Goal: Information Seeking & Learning: Stay updated

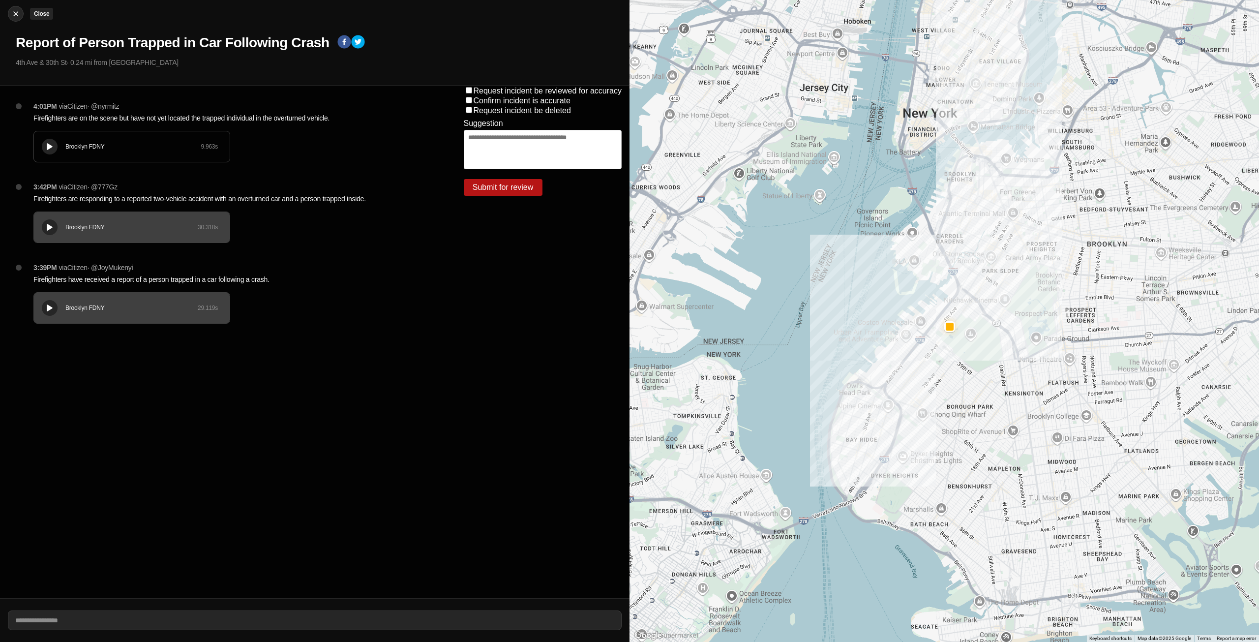
click at [19, 16] on img at bounding box center [16, 14] width 10 height 10
select select "*"
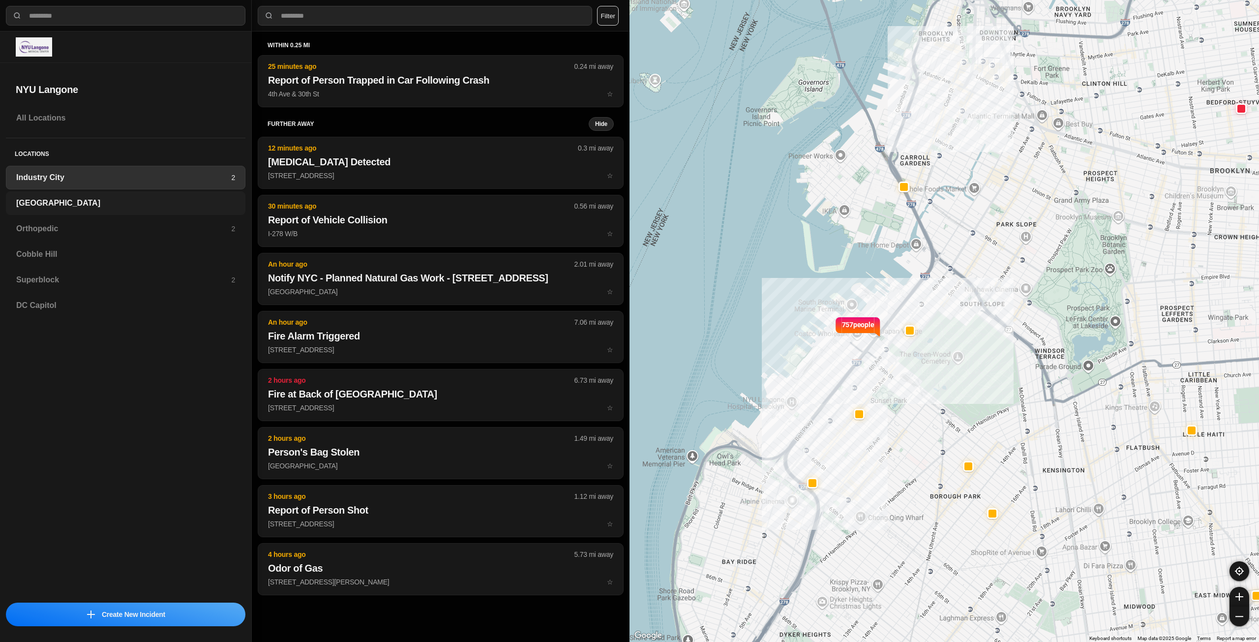
click at [80, 201] on h3 "[GEOGRAPHIC_DATA]" at bounding box center [125, 203] width 219 height 12
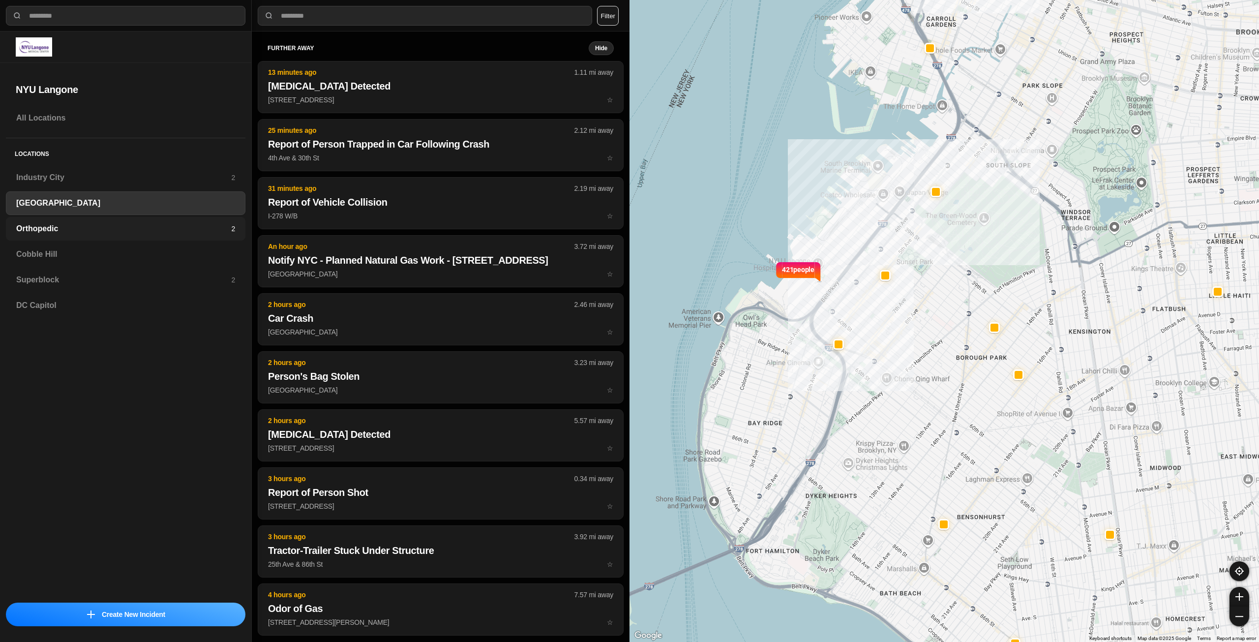
click at [66, 236] on div "Orthopedic 2" at bounding box center [125, 229] width 239 height 24
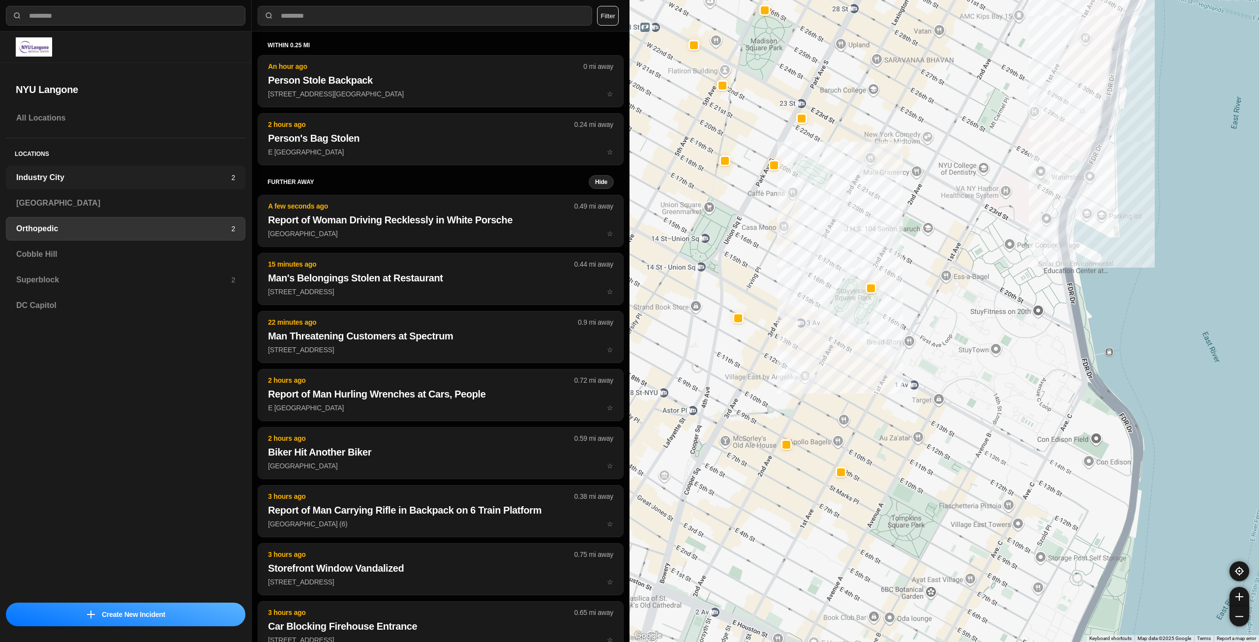
click at [142, 179] on h3 "Industry City" at bounding box center [123, 178] width 215 height 12
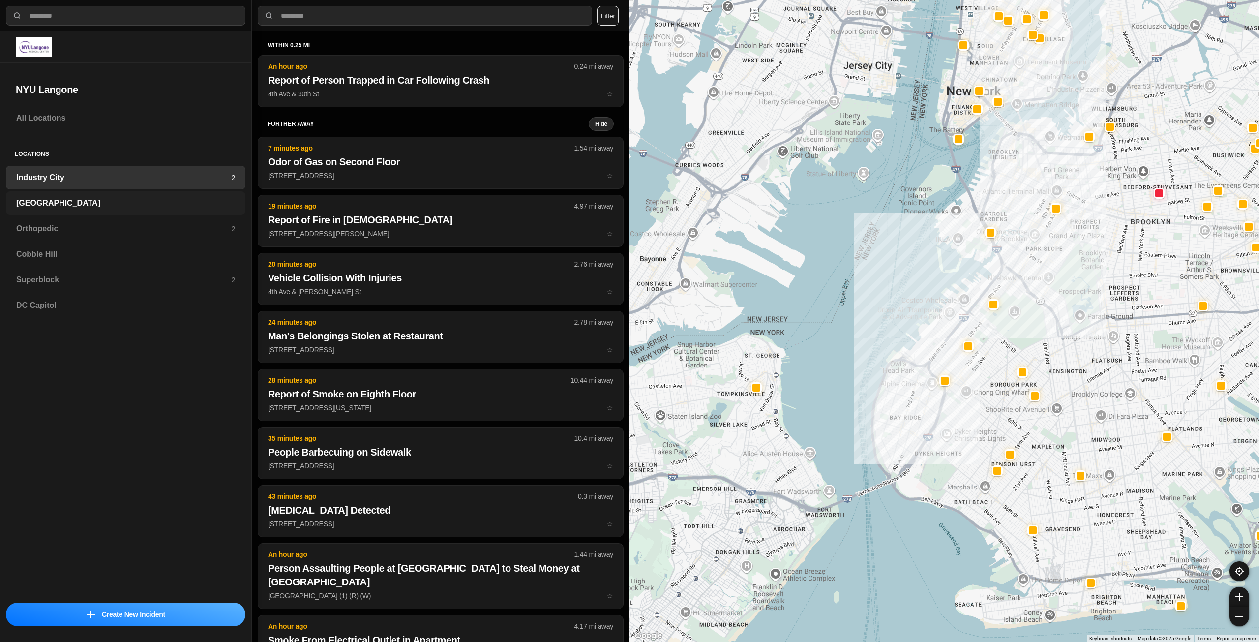
click at [156, 211] on div "[GEOGRAPHIC_DATA]" at bounding box center [125, 203] width 239 height 24
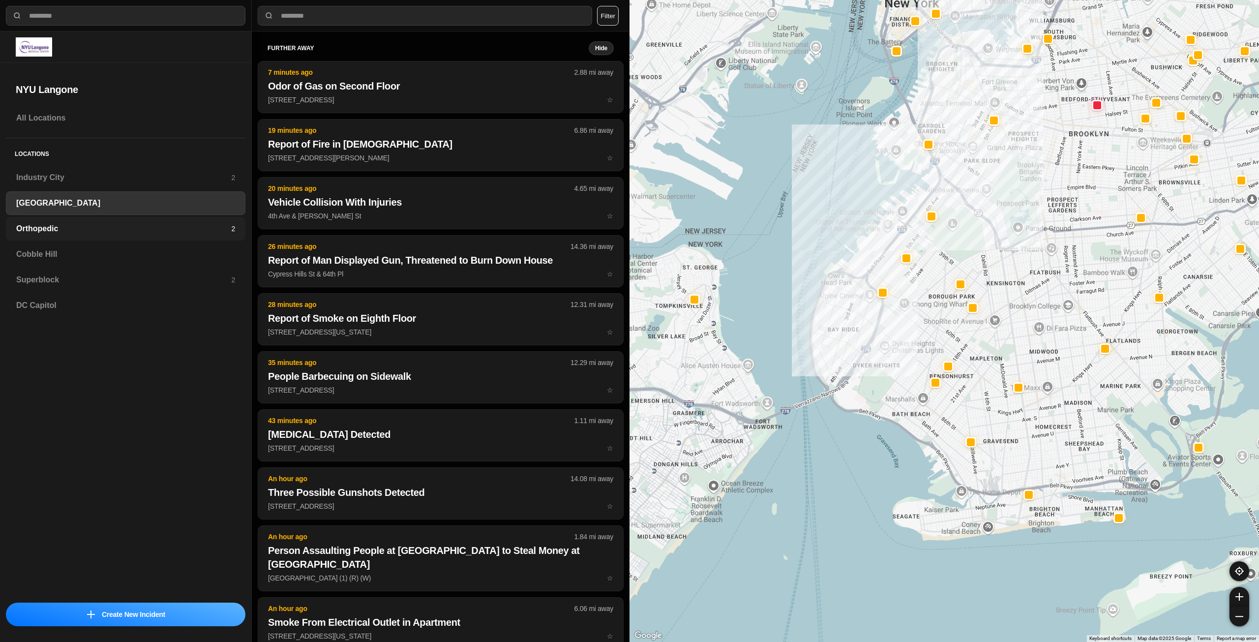
click at [141, 226] on h3 "Orthopedic" at bounding box center [123, 229] width 215 height 12
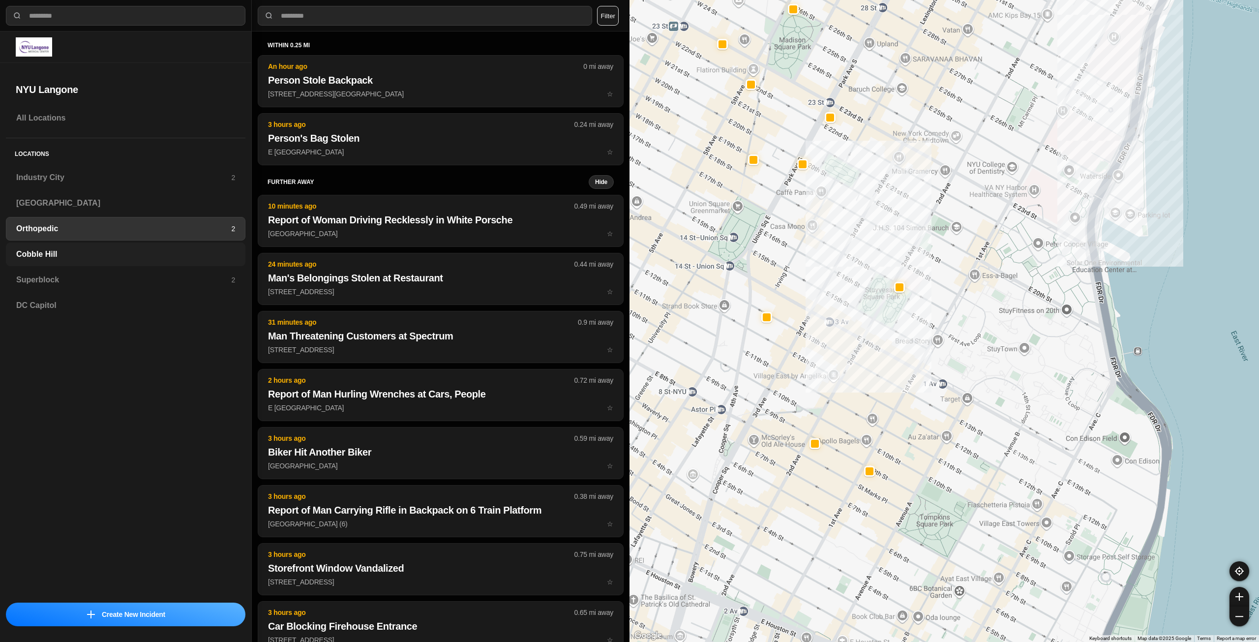
click at [49, 250] on h3 "Cobble Hill" at bounding box center [125, 254] width 219 height 12
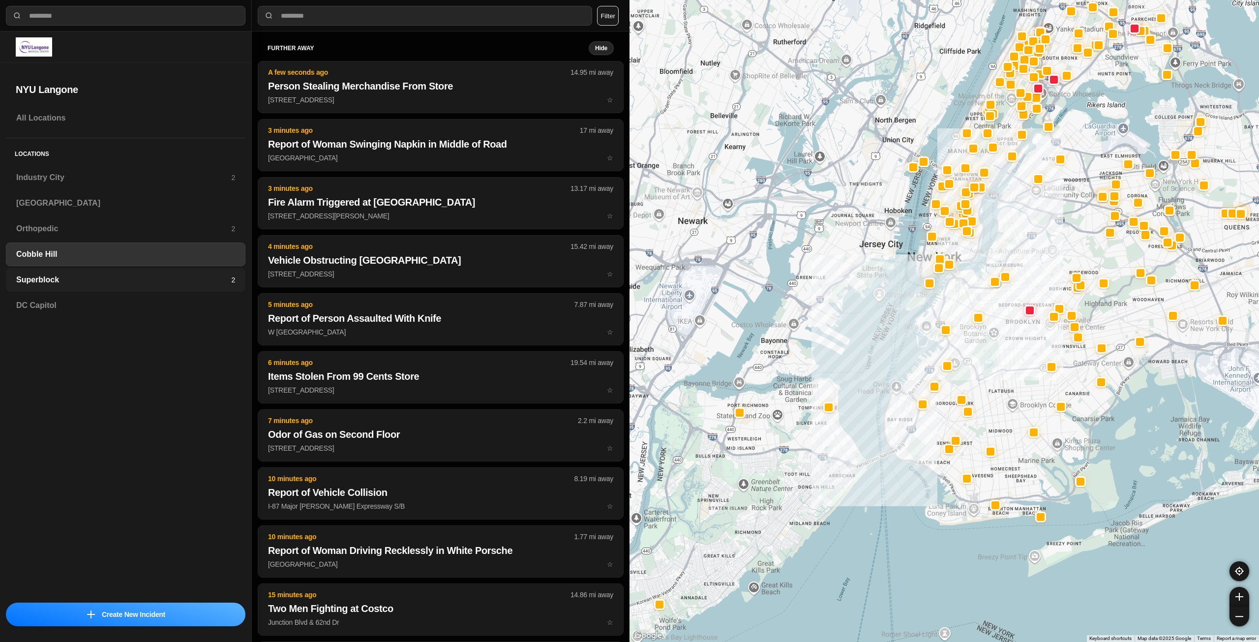
click at [58, 283] on h3 "Superblock" at bounding box center [123, 280] width 215 height 12
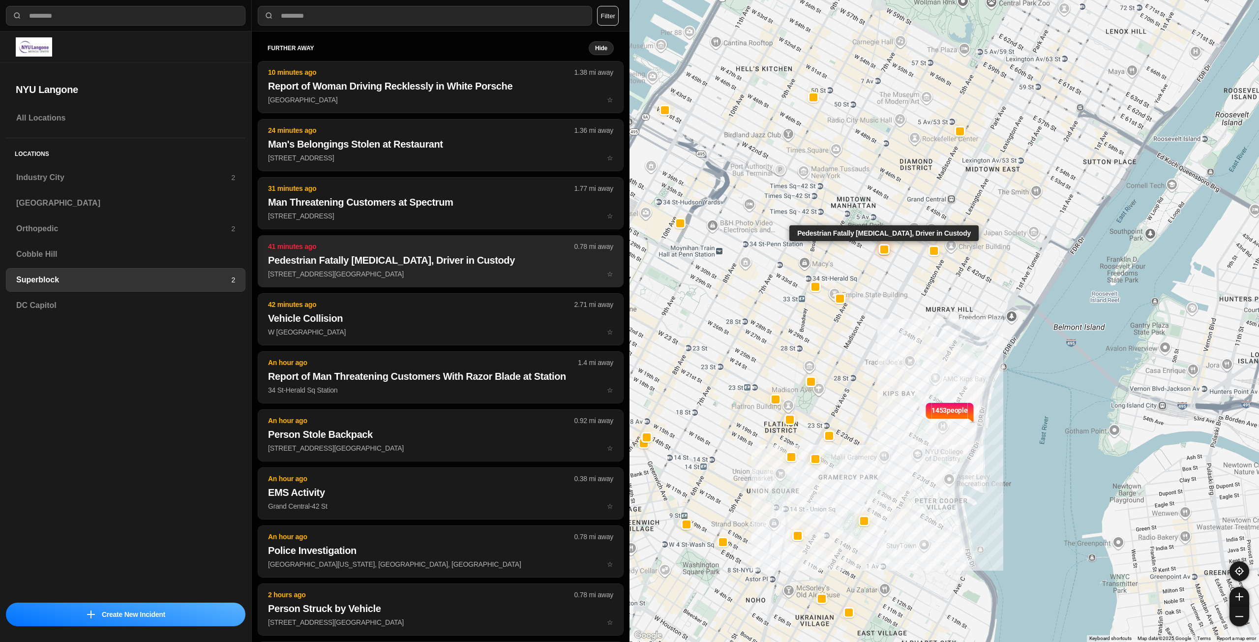
click at [458, 277] on p "[STREET_ADDRESS][GEOGRAPHIC_DATA] ☆" at bounding box center [440, 274] width 345 height 10
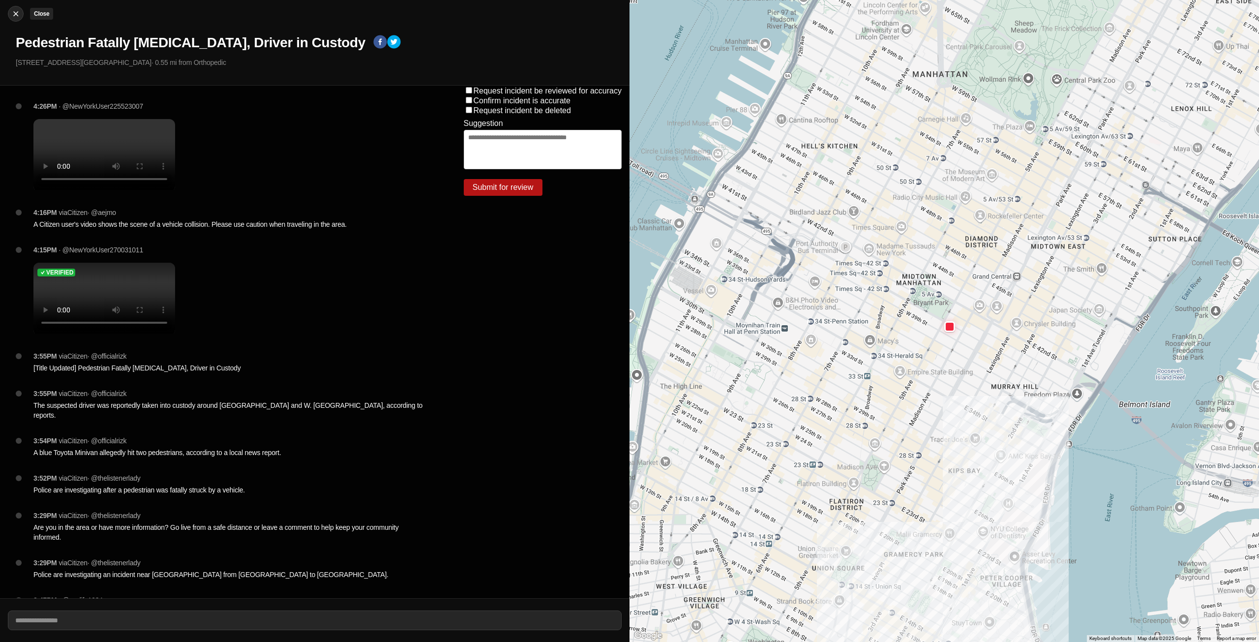
click at [17, 16] on img at bounding box center [16, 14] width 10 height 10
select select "*"
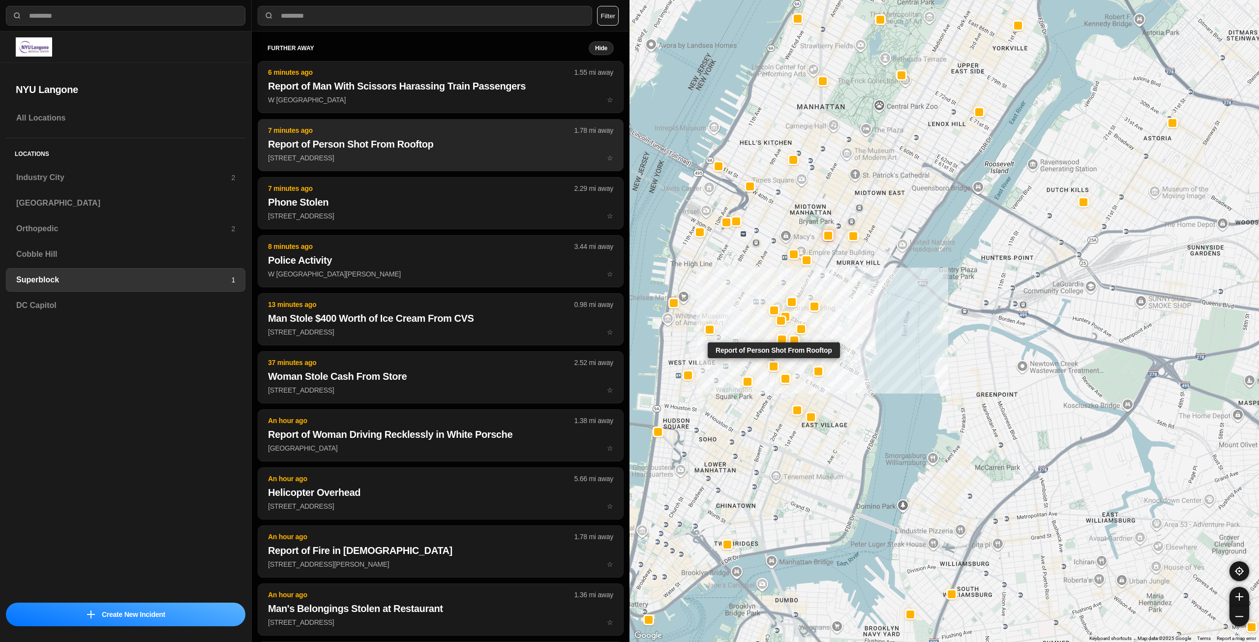
click at [370, 155] on p "[STREET_ADDRESS] ☆" at bounding box center [440, 158] width 345 height 10
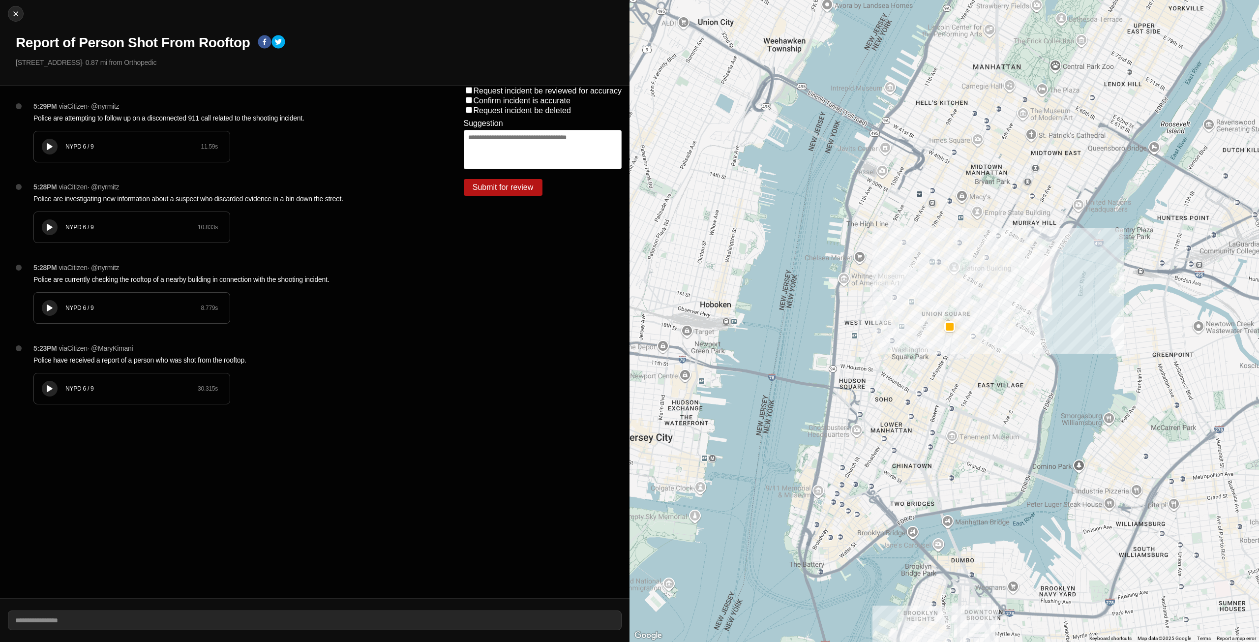
click at [42, 141] on div "NYPD 6 / 9 11.59 s" at bounding box center [132, 146] width 196 height 30
click at [46, 231] on div at bounding box center [50, 227] width 10 height 7
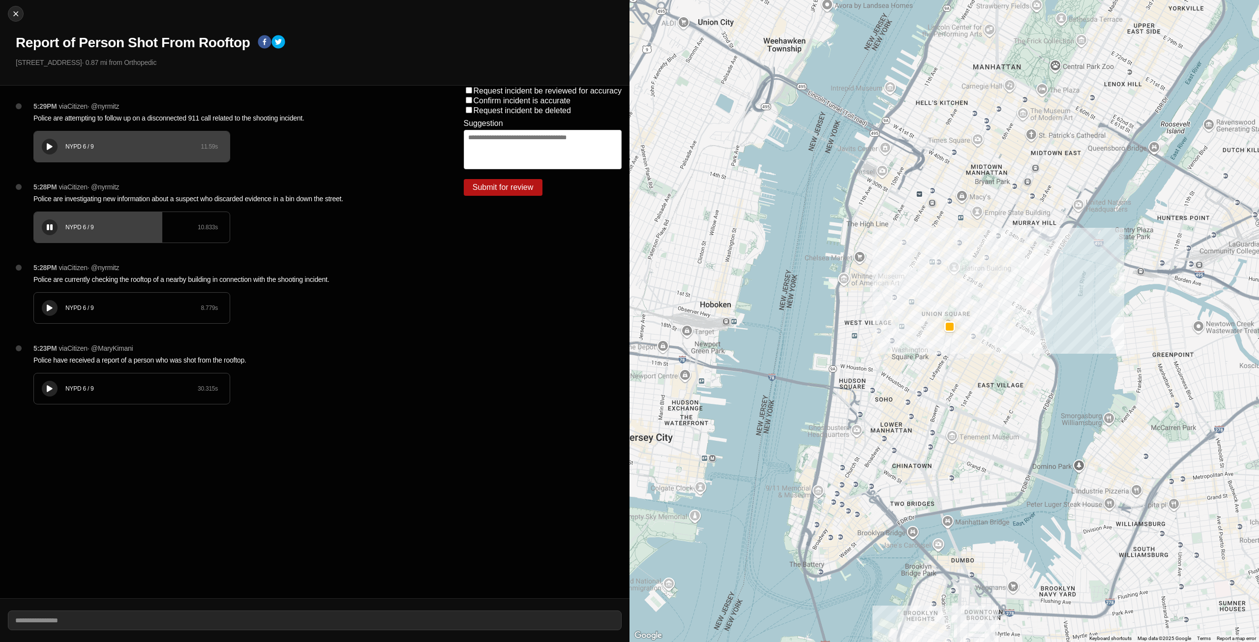
click at [54, 227] on div at bounding box center [50, 227] width 10 height 7
click at [49, 226] on icon at bounding box center [50, 227] width 6 height 6
click at [50, 385] on div at bounding box center [50, 388] width 10 height 7
click at [48, 385] on icon at bounding box center [50, 388] width 6 height 6
click at [19, 11] on img at bounding box center [16, 14] width 10 height 10
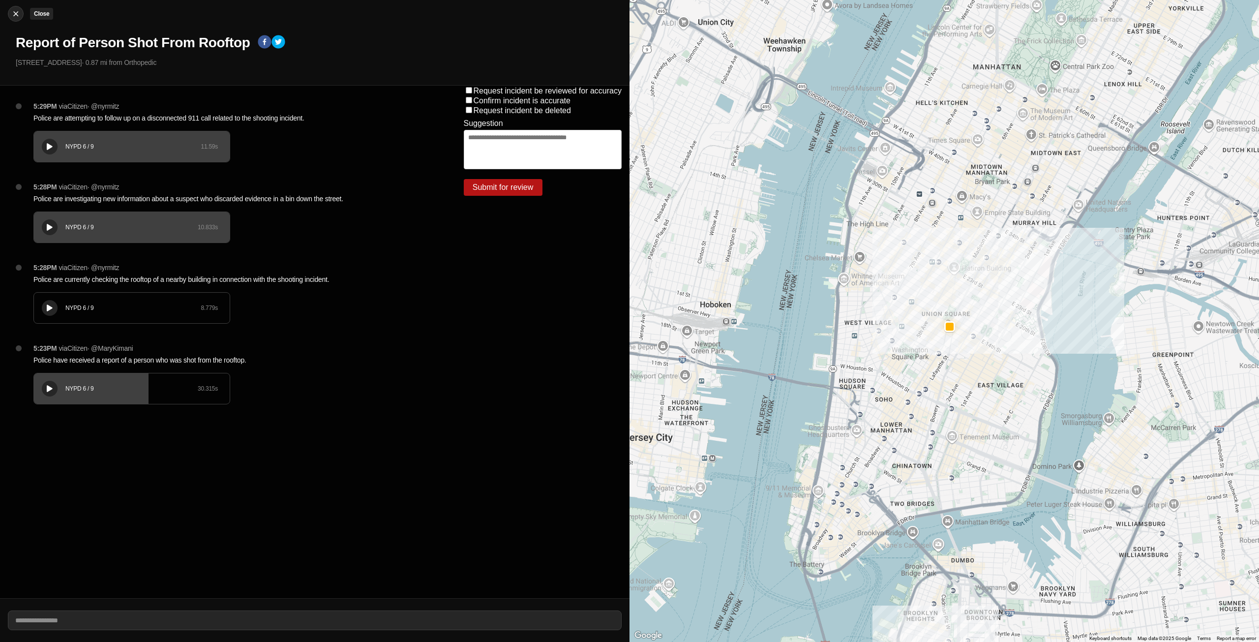
select select "*"
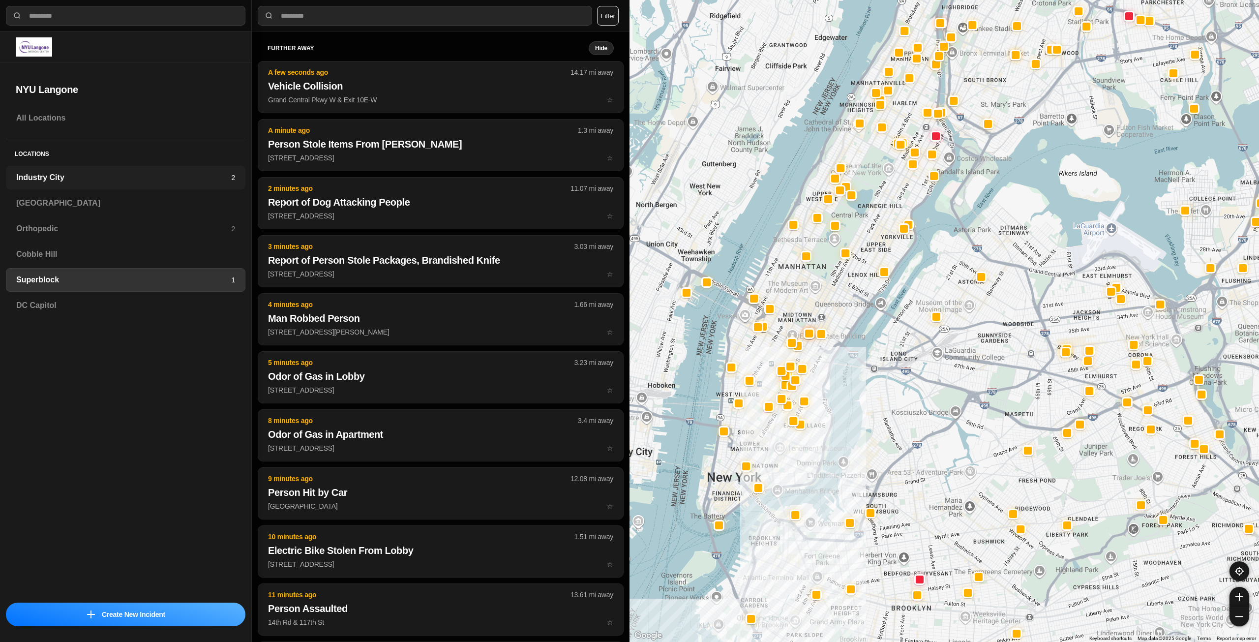
click at [101, 176] on h3 "Industry City" at bounding box center [123, 178] width 215 height 12
